Goal: Transaction & Acquisition: Purchase product/service

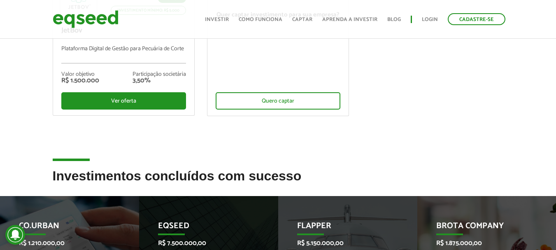
scroll to position [247, 0]
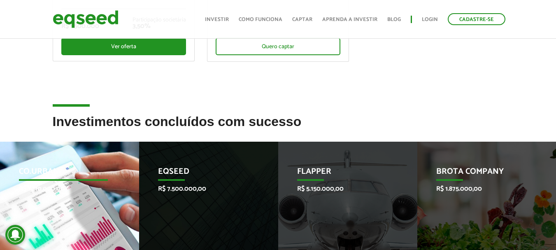
click at [44, 186] on p "R$ 1.210.000,00" at bounding box center [63, 189] width 89 height 8
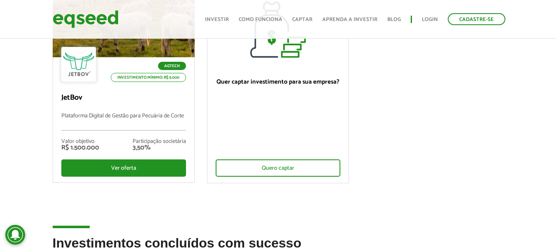
scroll to position [82, 0]
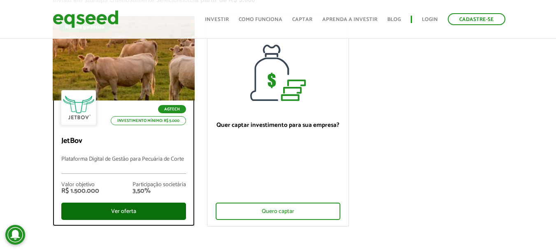
click at [130, 213] on div "Ver oferta" at bounding box center [123, 210] width 125 height 17
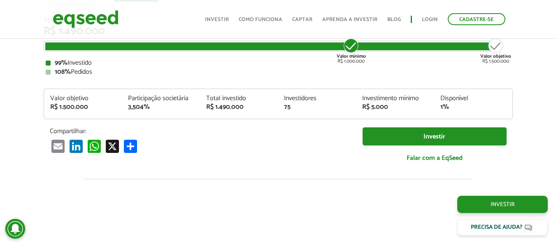
scroll to position [977, 0]
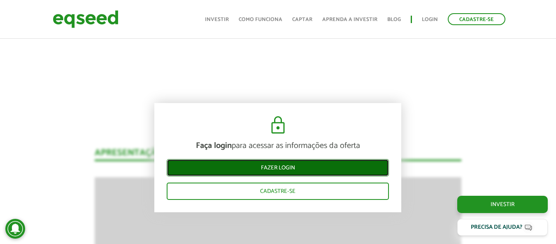
click at [273, 167] on link "Fazer login" at bounding box center [278, 167] width 222 height 17
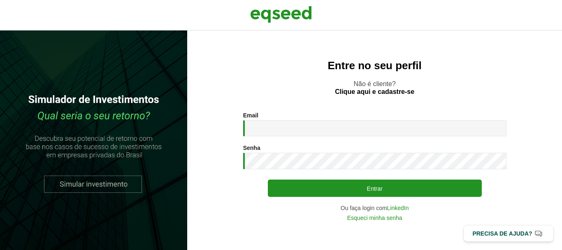
type input "**********"
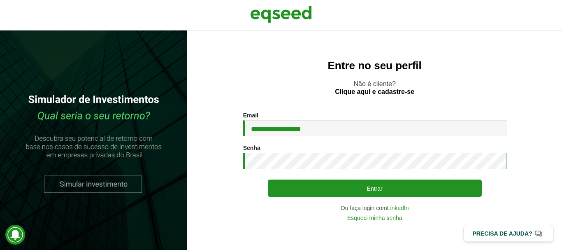
click at [268, 179] on button "Entrar" at bounding box center [375, 187] width 214 height 17
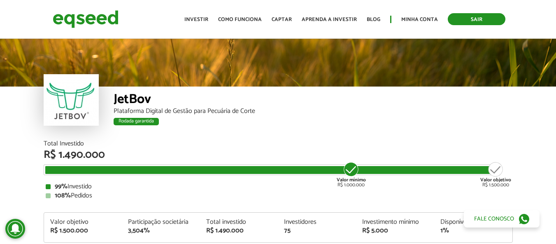
click at [458, 21] on link "Sair" at bounding box center [477, 19] width 58 height 12
